Goal: Navigation & Orientation: Find specific page/section

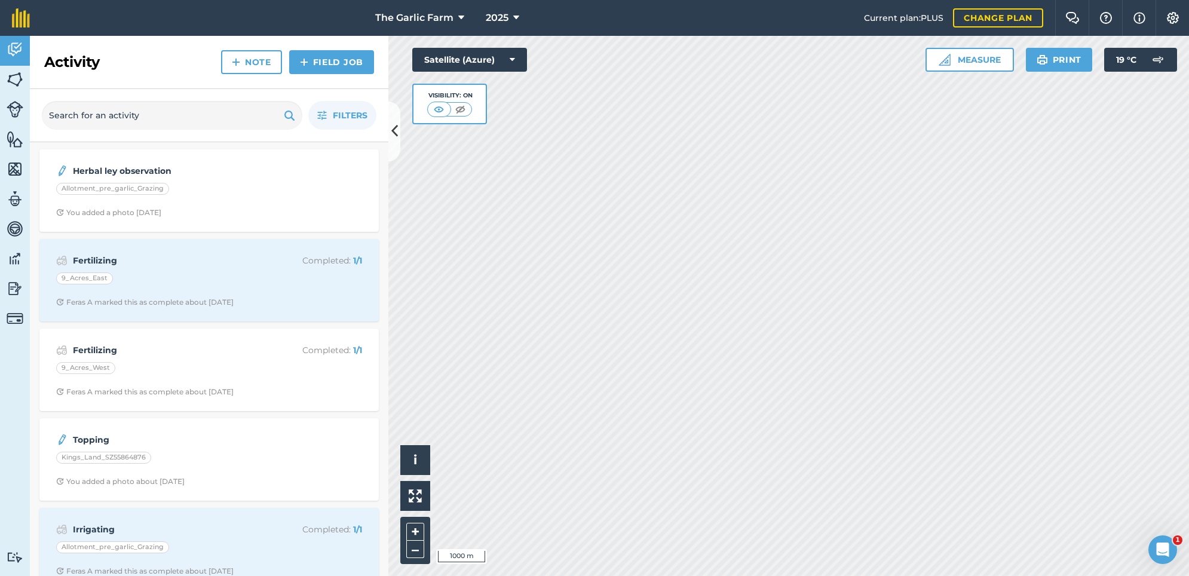
click at [10, 79] on img at bounding box center [15, 79] width 17 height 18
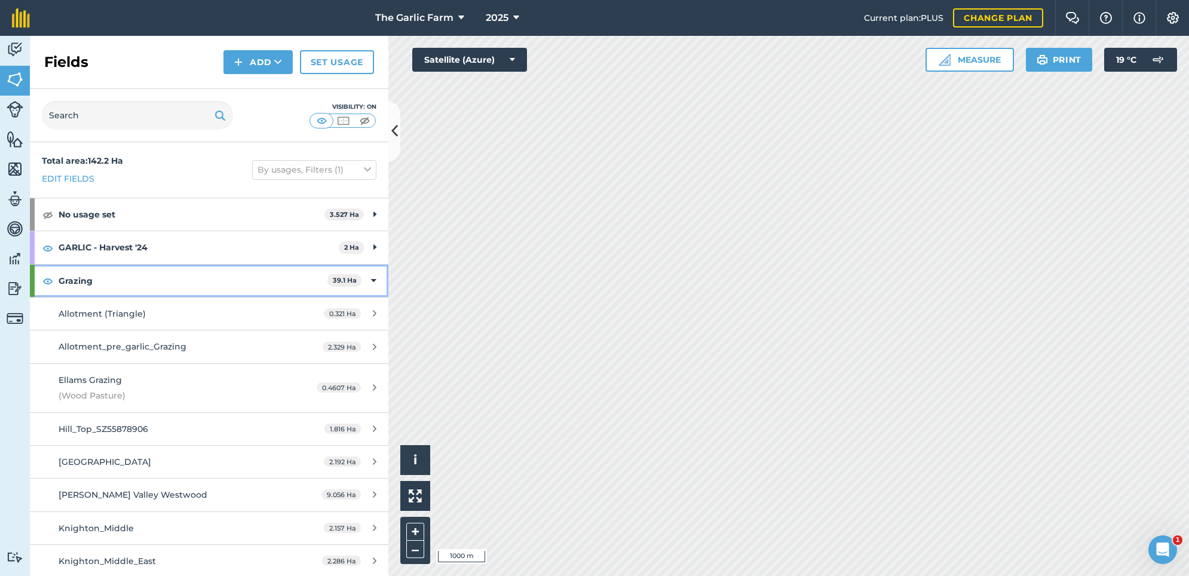
click at [371, 278] on icon at bounding box center [373, 280] width 5 height 13
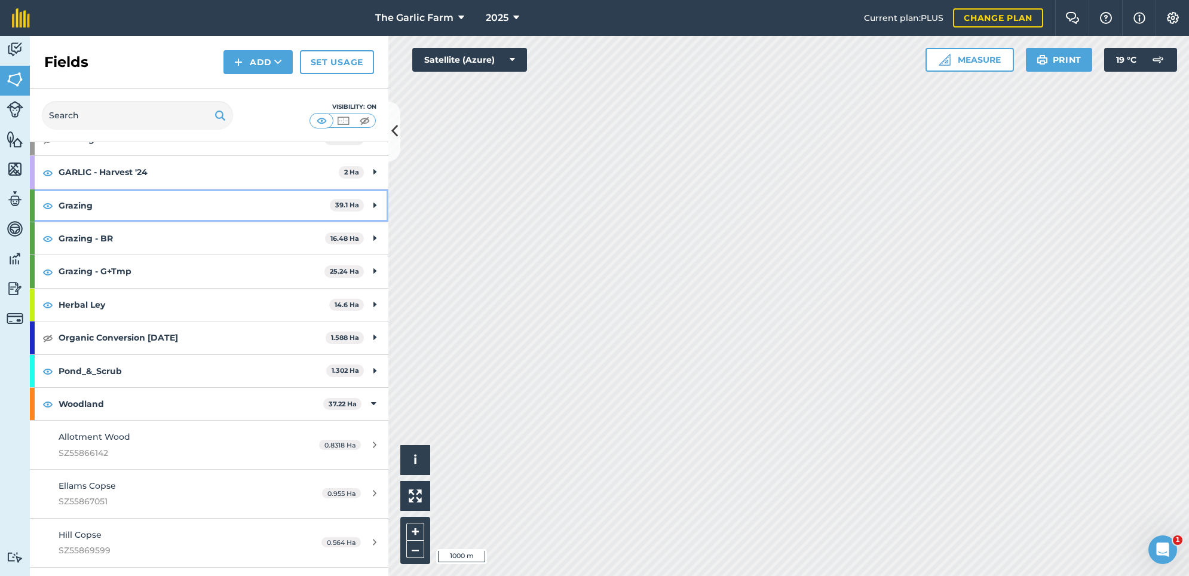
scroll to position [81, 0]
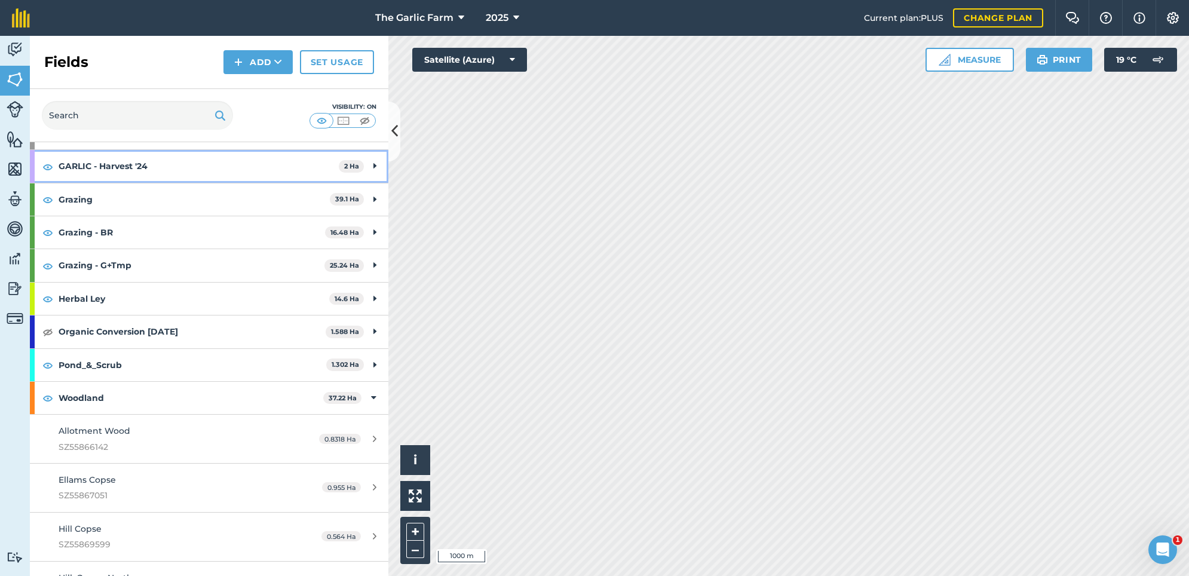
click at [192, 164] on strong "GARLIC - Harvest '24" at bounding box center [199, 166] width 280 height 32
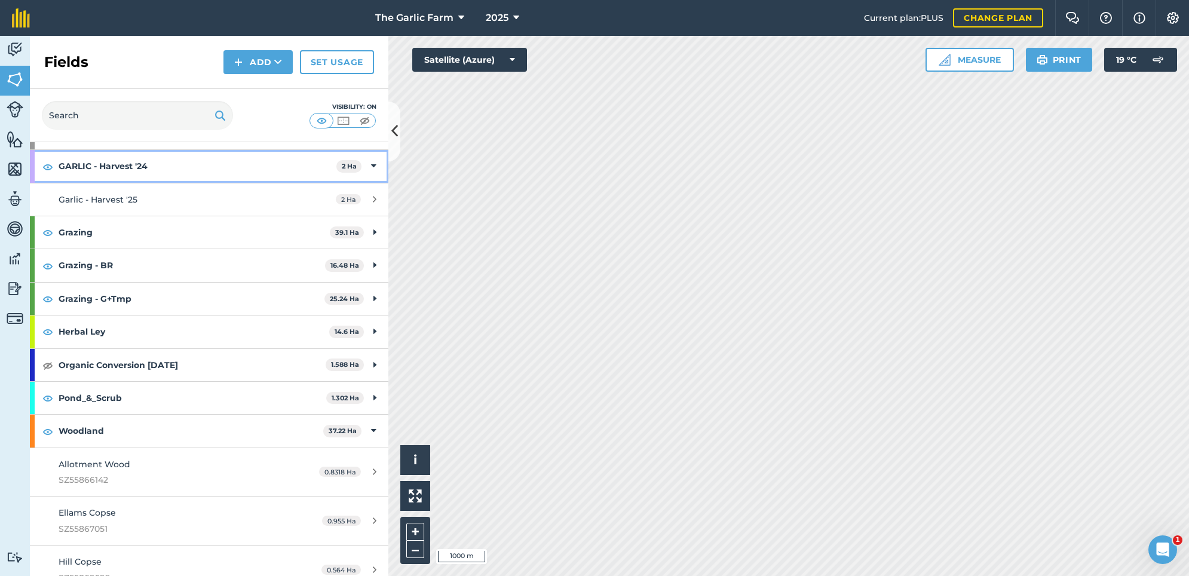
scroll to position [80, 0]
click at [108, 195] on div "Garlic - Harvest '25" at bounding box center [171, 200] width 225 height 13
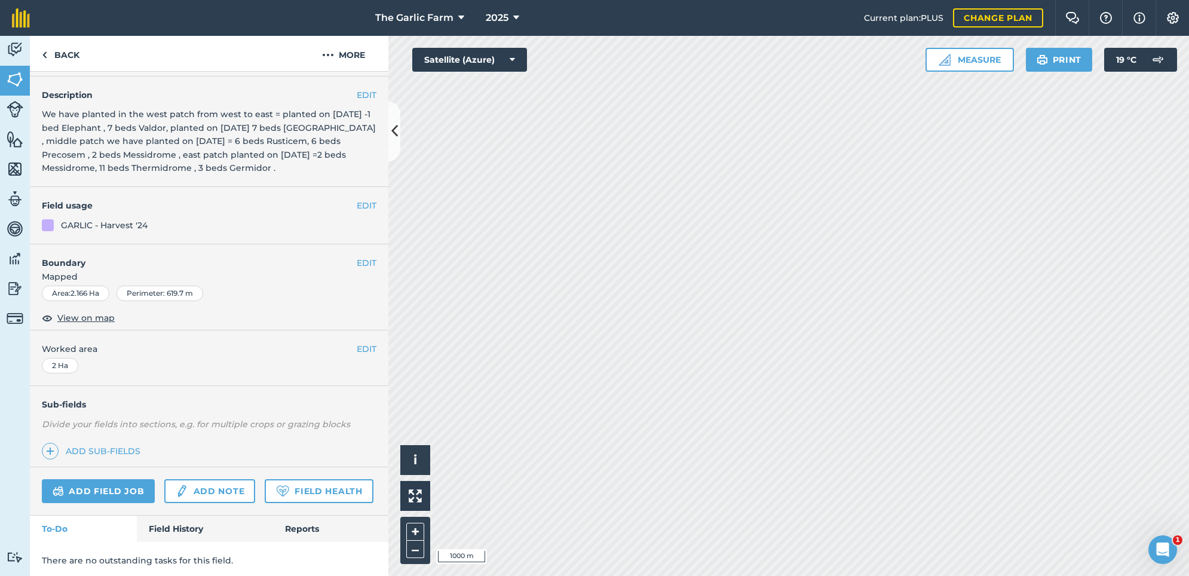
click at [179, 526] on link "Field History" at bounding box center [205, 528] width 136 height 26
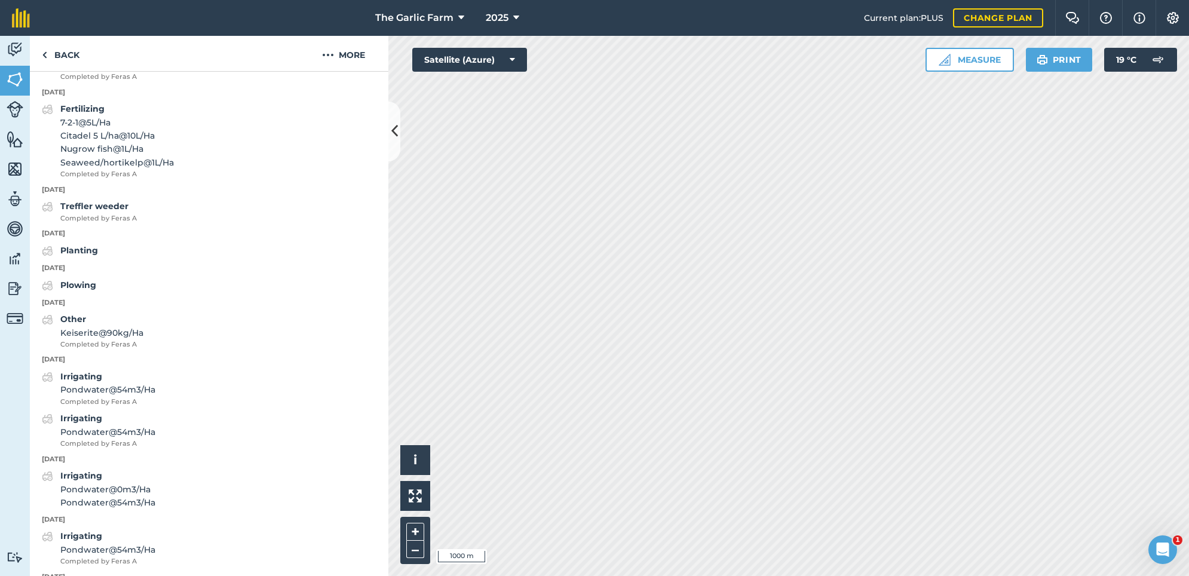
scroll to position [2416, 0]
